Goal: Check status

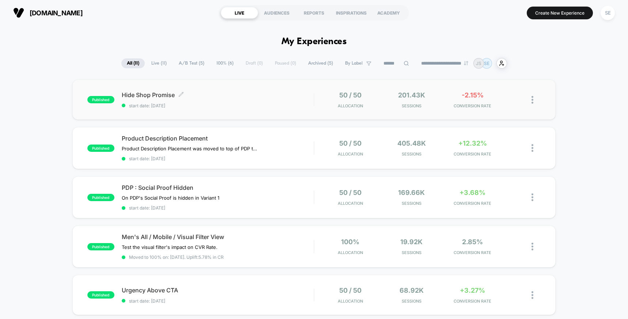
click at [225, 94] on span "Hide Shop Promise Click to edit experience details" at bounding box center [218, 94] width 192 height 7
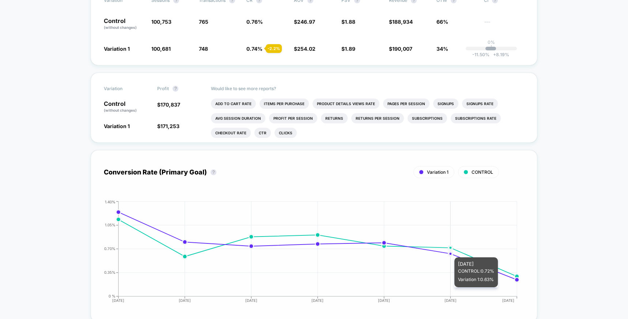
scroll to position [110, 0]
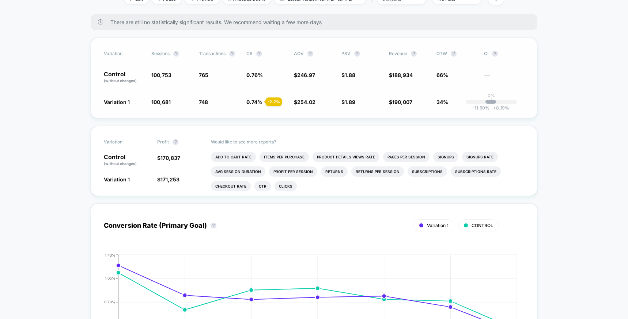
drag, startPoint x: 252, startPoint y: 78, endPoint x: 261, endPoint y: 79, distance: 9.2
click at [261, 79] on span "0.76 %" at bounding box center [266, 77] width 40 height 12
click at [256, 105] on span "0.74 %" at bounding box center [254, 102] width 16 height 6
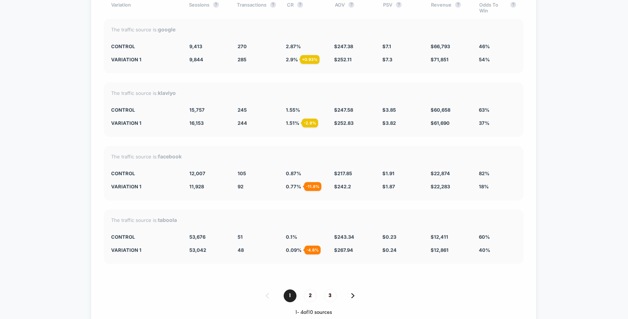
scroll to position [1355, 0]
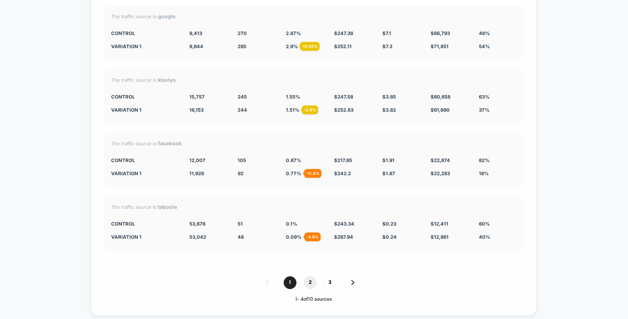
click at [309, 276] on span "2" at bounding box center [310, 282] width 13 height 13
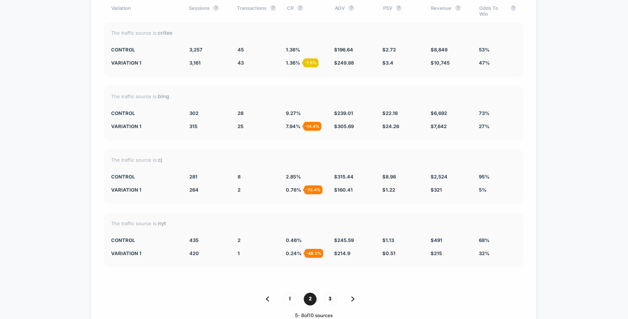
scroll to position [1338, 0]
click at [291, 294] on span "1" at bounding box center [289, 300] width 13 height 13
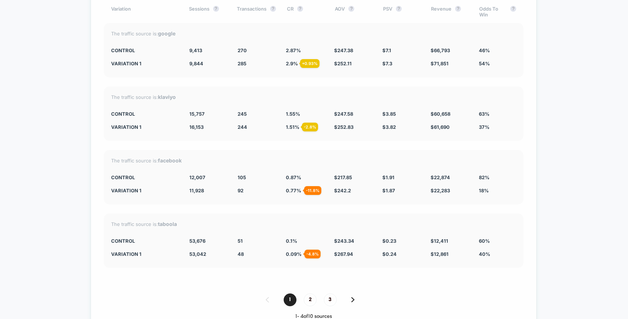
click at [309, 294] on span "2" at bounding box center [310, 300] width 13 height 13
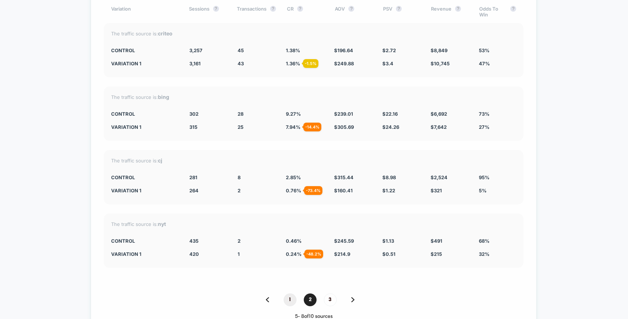
click at [290, 294] on span "1" at bounding box center [289, 300] width 13 height 13
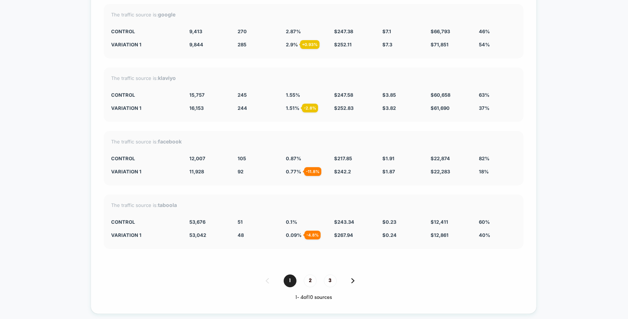
scroll to position [1357, 0]
drag, startPoint x: 229, startPoint y: 31, endPoint x: 250, endPoint y: 31, distance: 20.8
click at [250, 31] on div "The traffic source is: google CONTROL 9,413 270 2.87 % $ 247.38 $ 7.1 $ 66,793 …" at bounding box center [313, 31] width 419 height 54
drag, startPoint x: 247, startPoint y: 29, endPoint x: 232, endPoint y: 30, distance: 14.7
click at [231, 42] on div "Variation 1 9,844 + 4.6 % 285 + 0.93 % 2.9 % + 0.93 % $ 252.11 + 1.9 % $ 7.3 + …" at bounding box center [313, 45] width 405 height 6
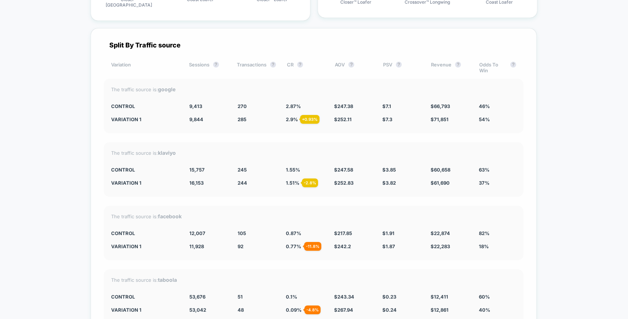
scroll to position [1428, 0]
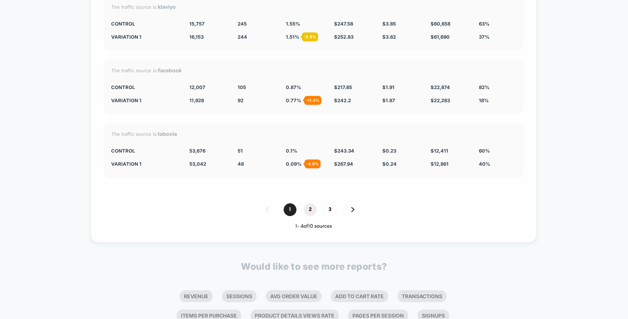
click at [309, 203] on span "2" at bounding box center [310, 209] width 13 height 13
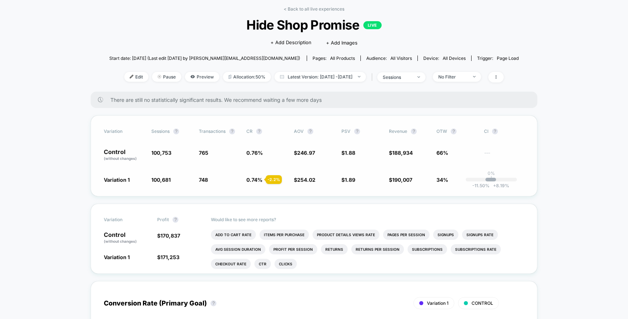
scroll to position [33, 0]
